Goal: Information Seeking & Learning: Learn about a topic

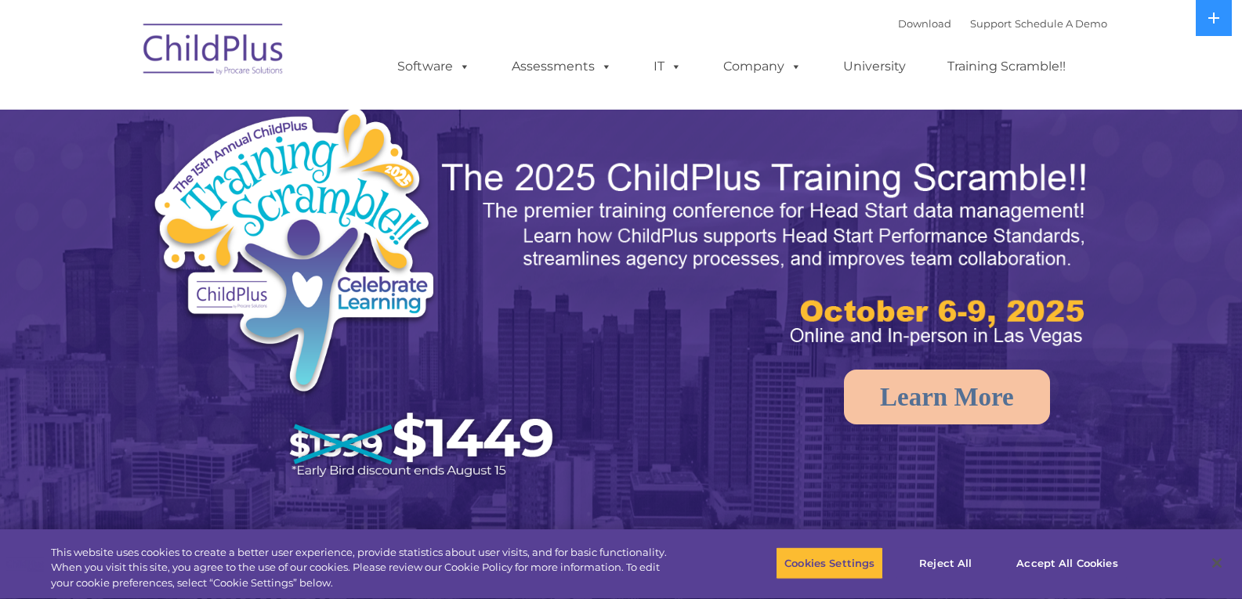
select select "MEDIUM"
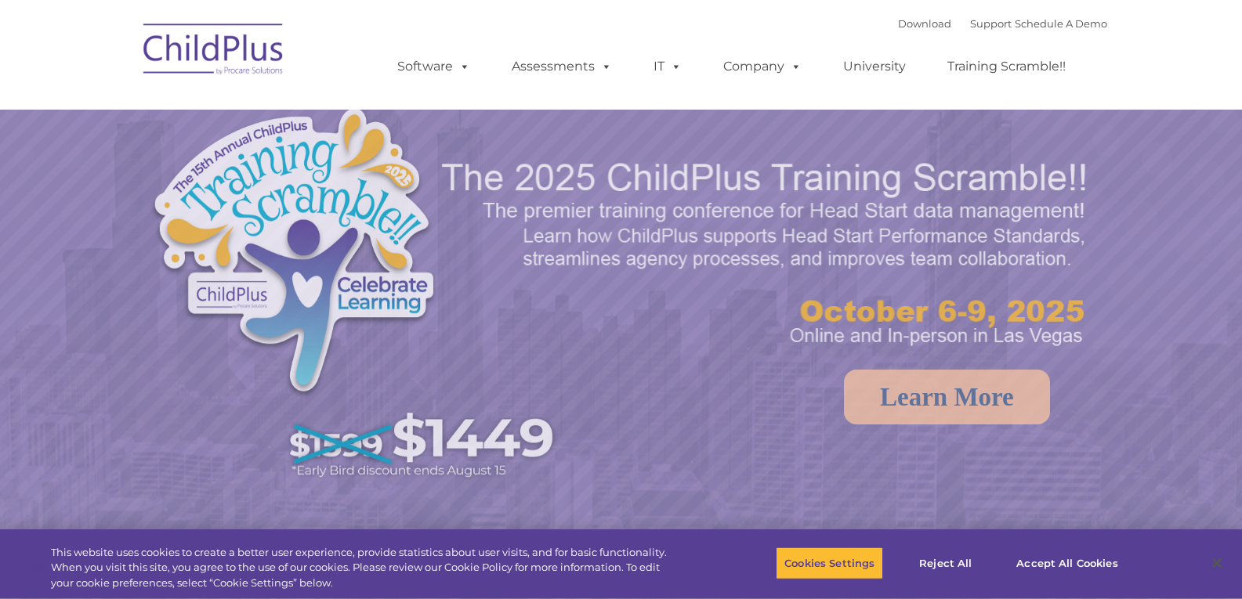
select select "MEDIUM"
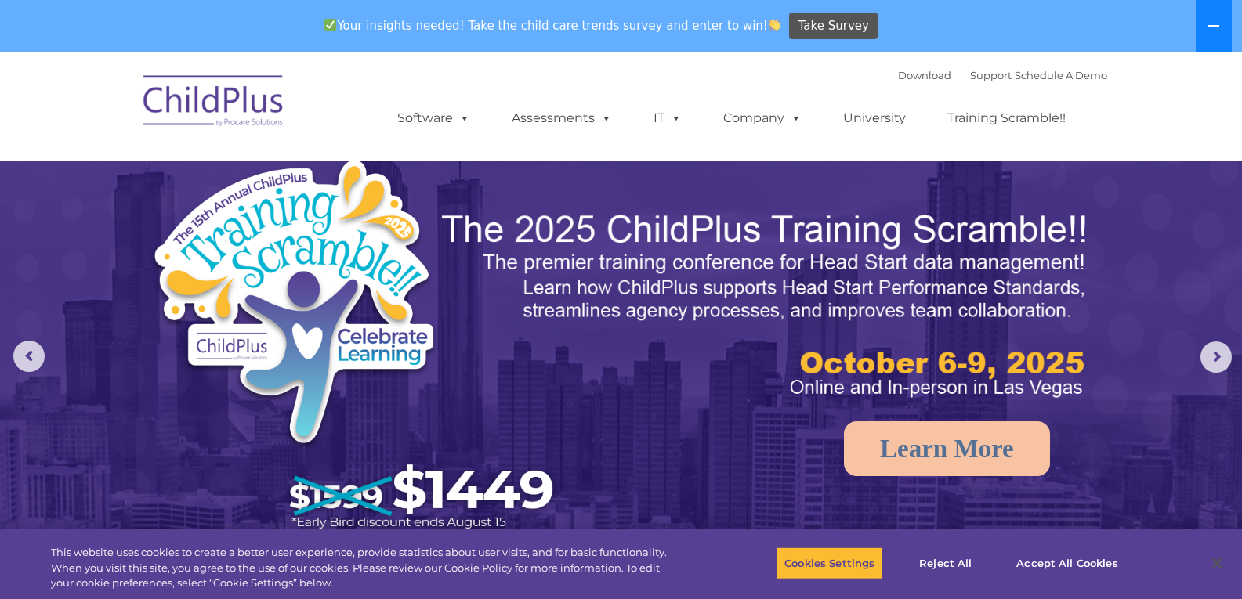
click at [1222, 24] on button at bounding box center [1214, 26] width 36 height 52
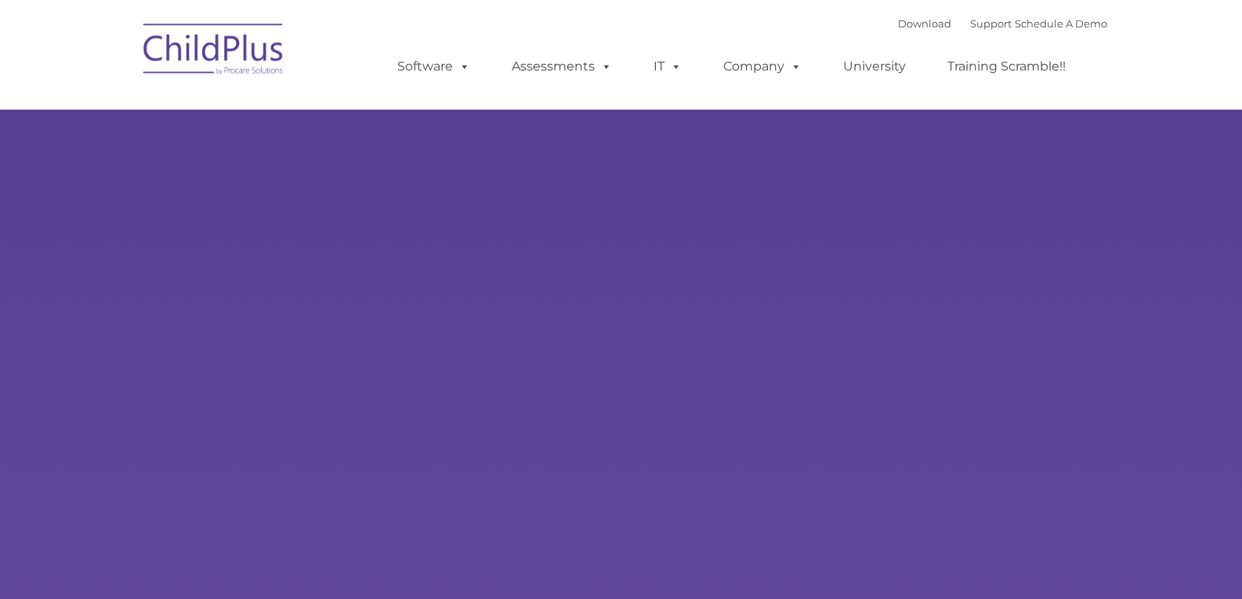
type input ""
select select "MEDIUM"
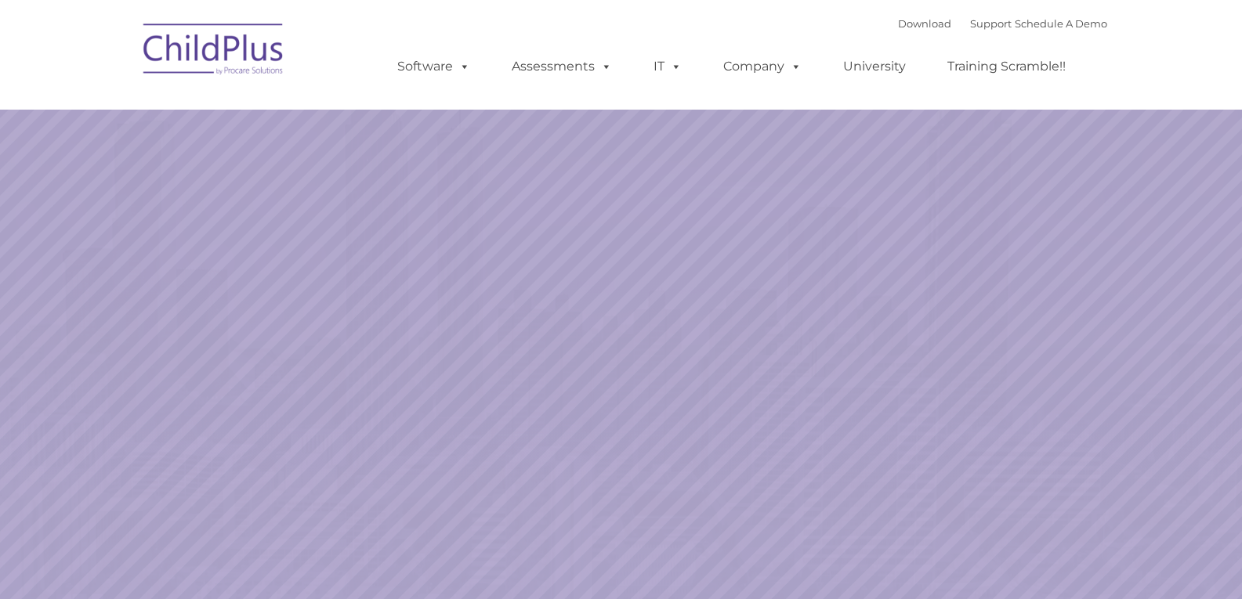
select select "MEDIUM"
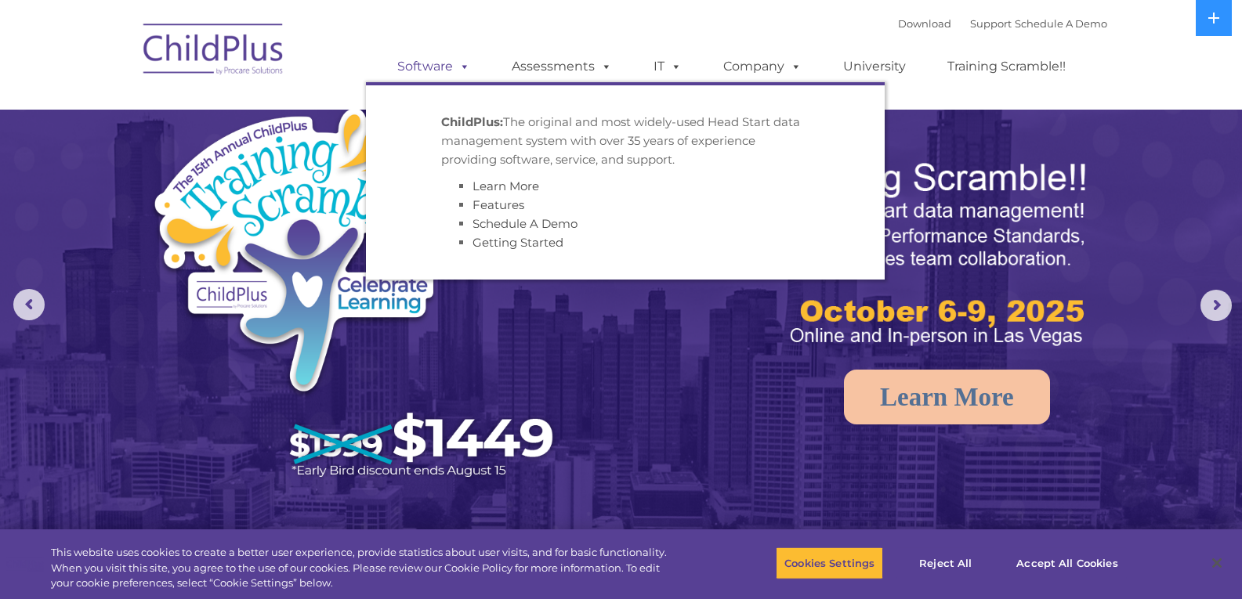
click at [444, 67] on link "Software" at bounding box center [434, 66] width 104 height 31
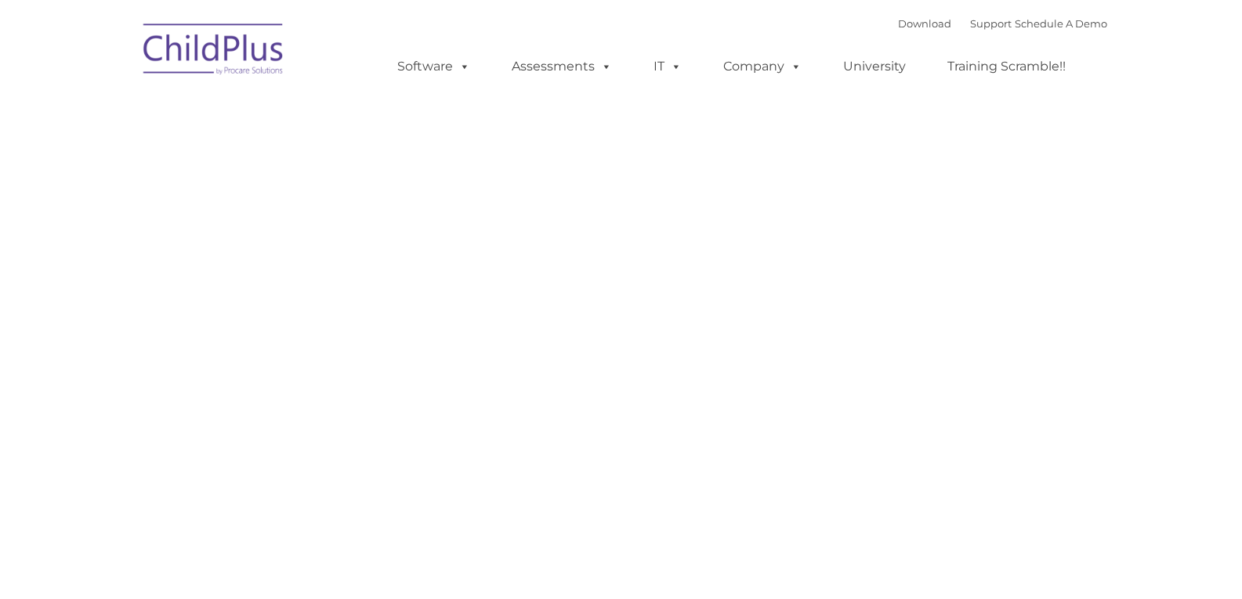
type input ""
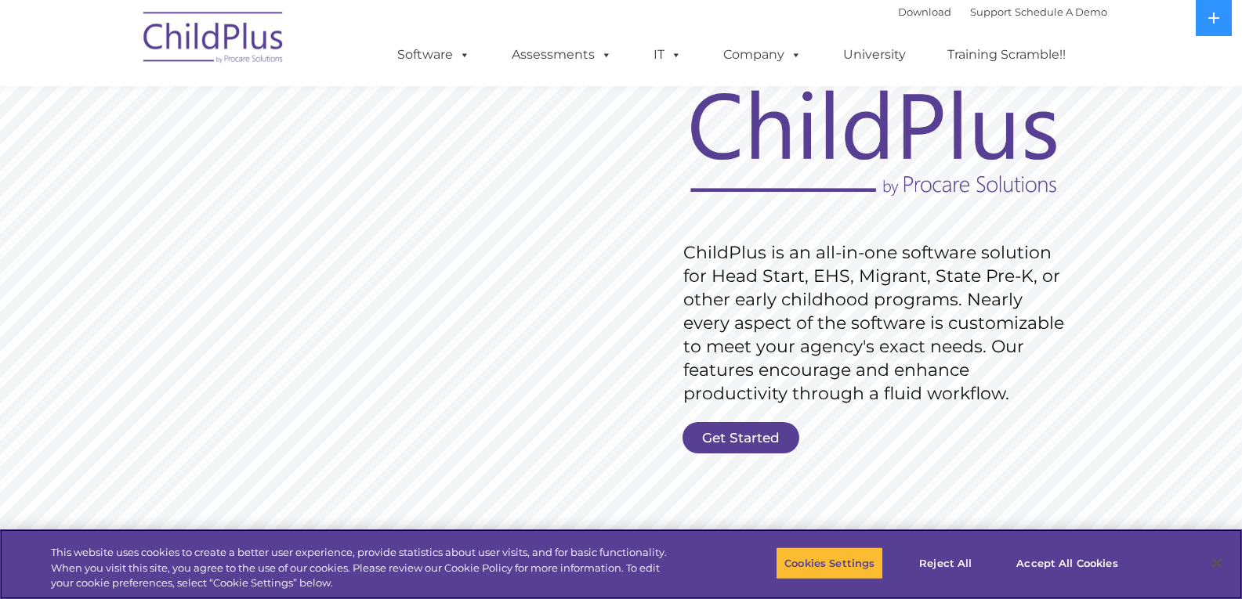
scroll to position [103, 0]
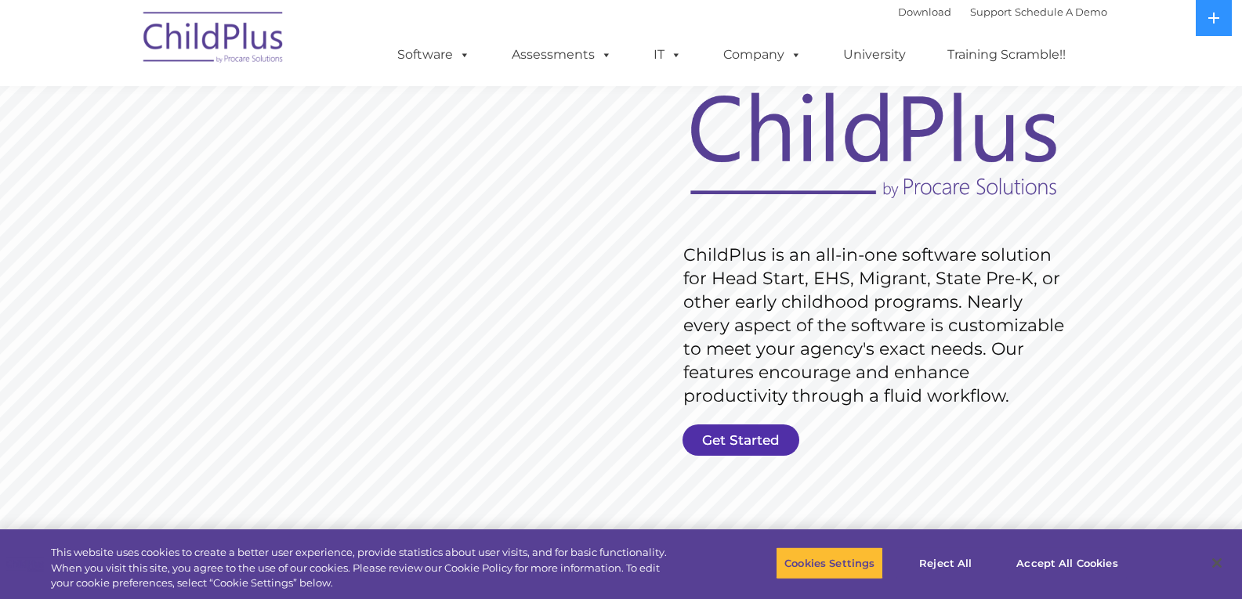
click at [747, 427] on link "Get Started" at bounding box center [740, 440] width 117 height 31
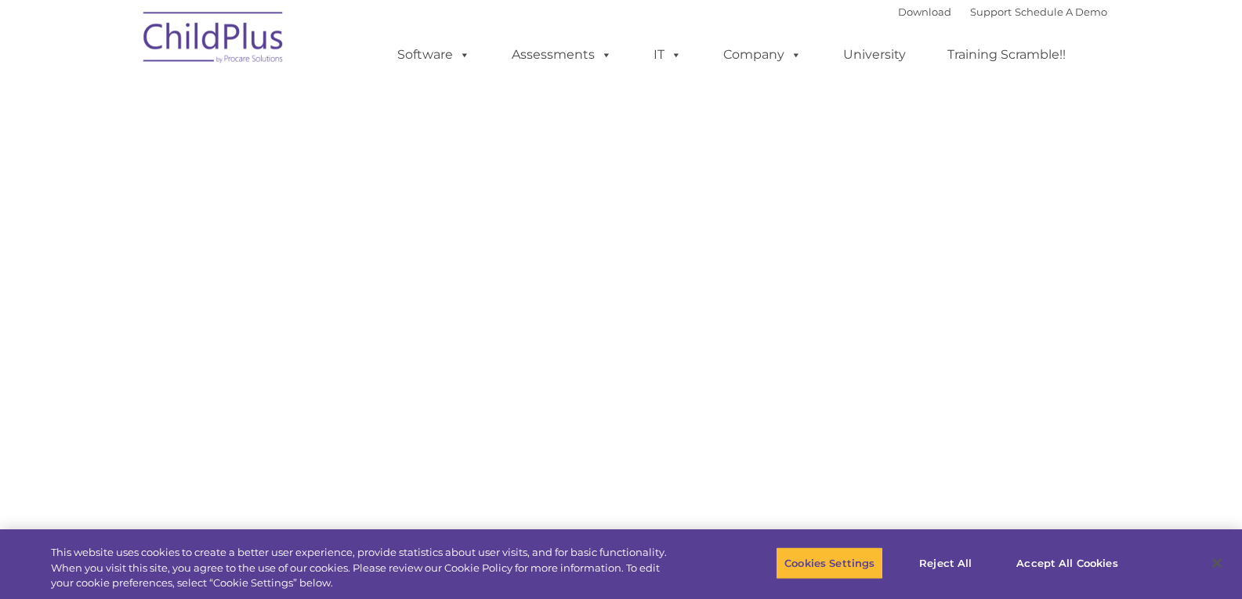
select select "MEDIUM"
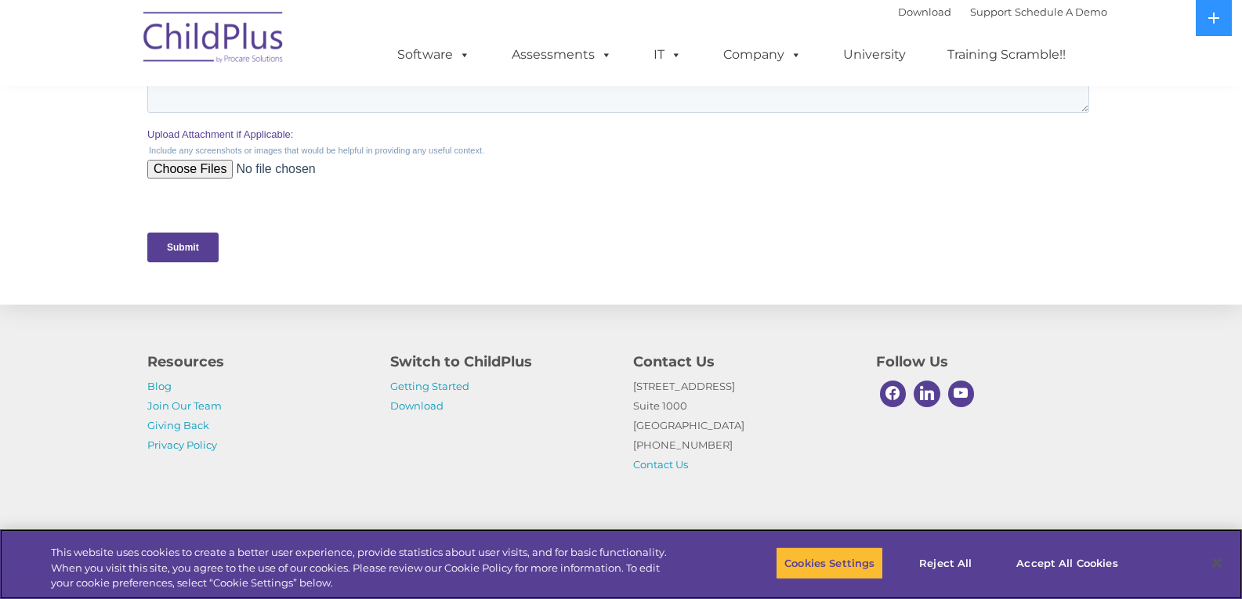
scroll to position [745, 0]
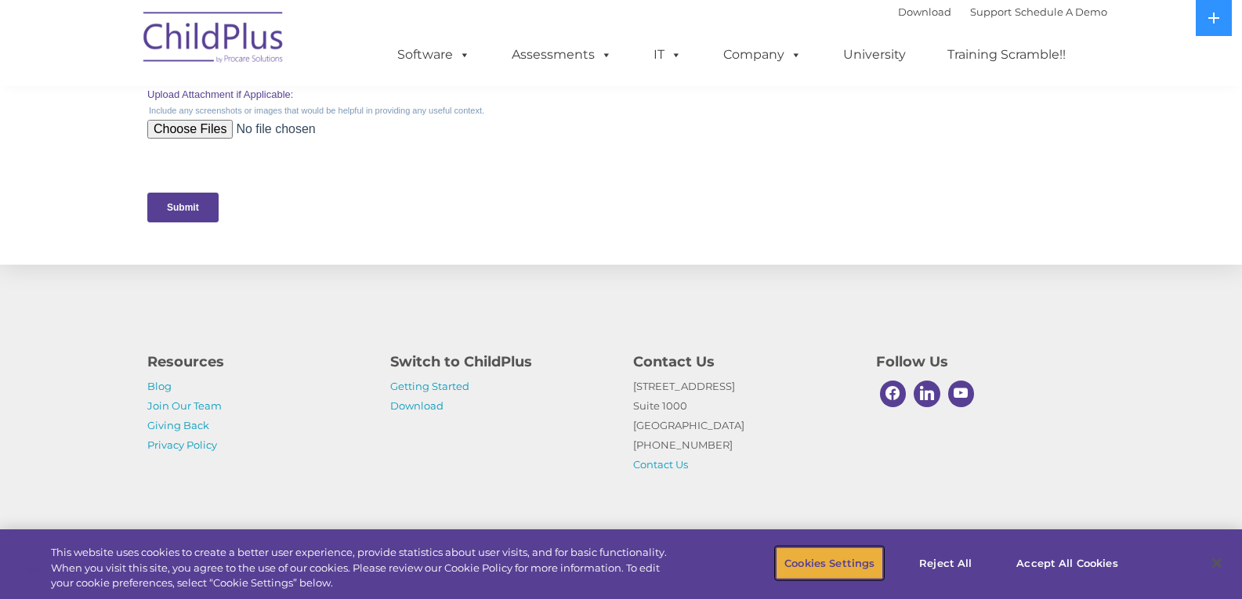
click at [818, 564] on button "Cookies Settings" at bounding box center [829, 563] width 107 height 33
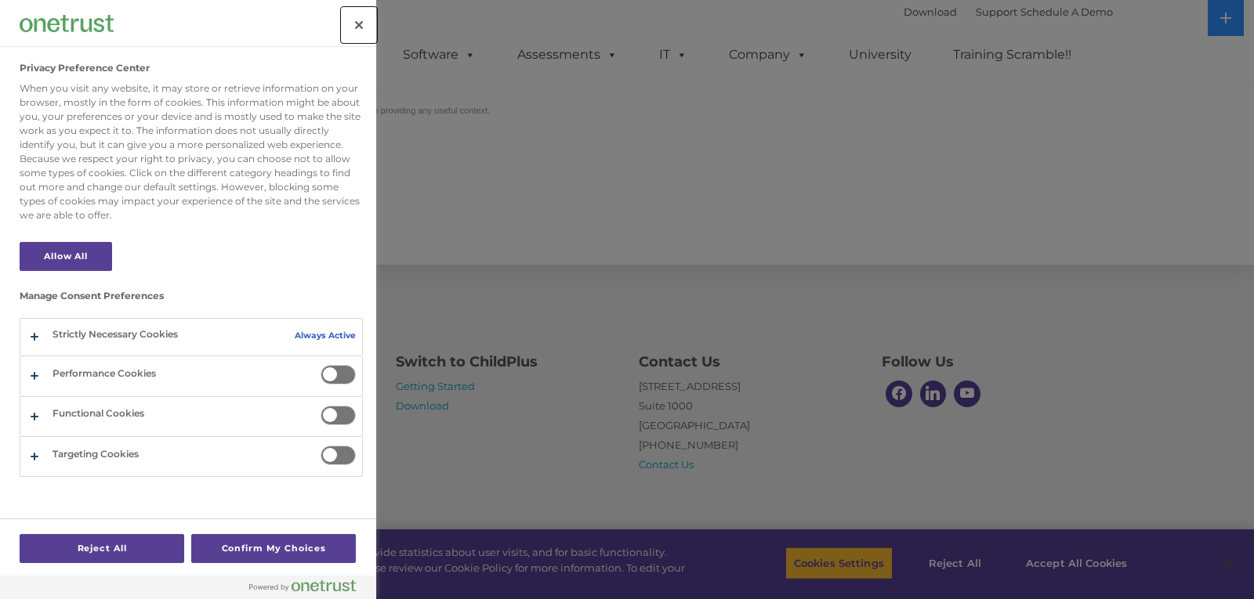
click at [359, 24] on button "Close" at bounding box center [359, 25] width 34 height 34
